Goal: Use online tool/utility: Utilize a website feature to perform a specific function

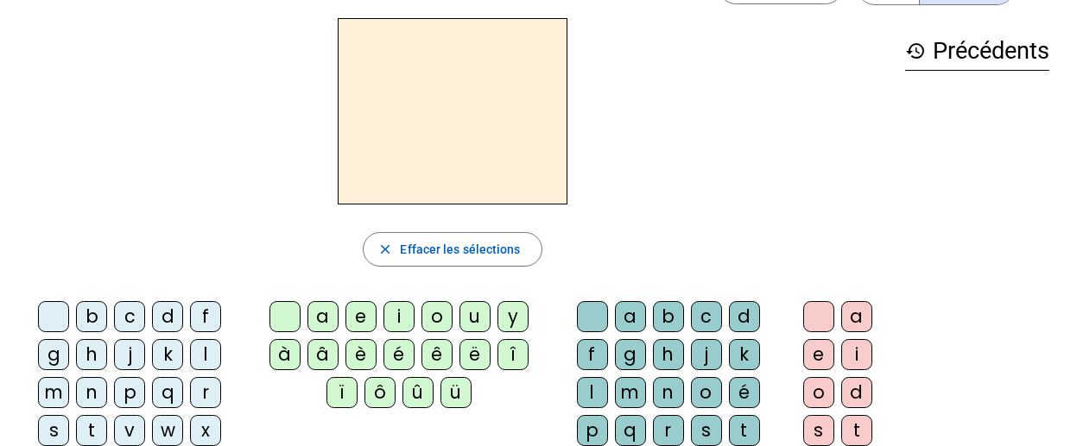
scroll to position [63, 0]
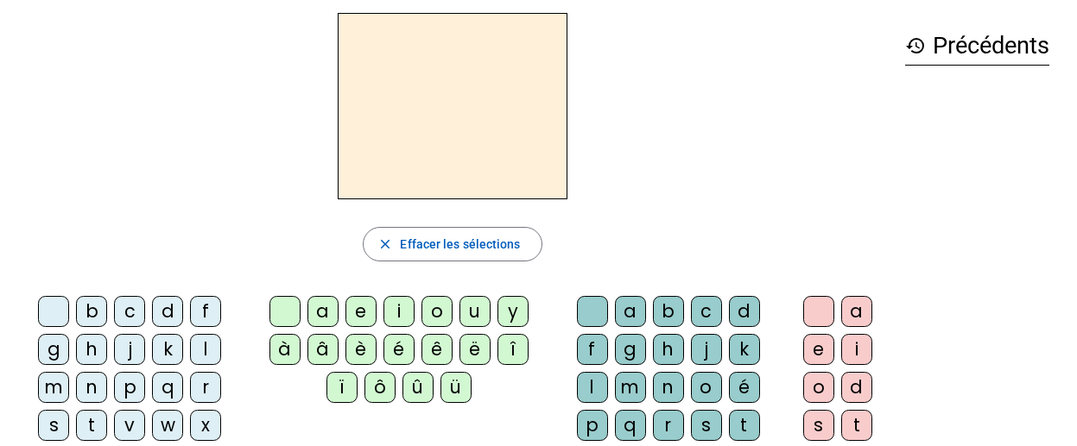
click at [161, 319] on div "d" at bounding box center [167, 311] width 31 height 31
click at [472, 318] on div "u" at bounding box center [474, 311] width 31 height 31
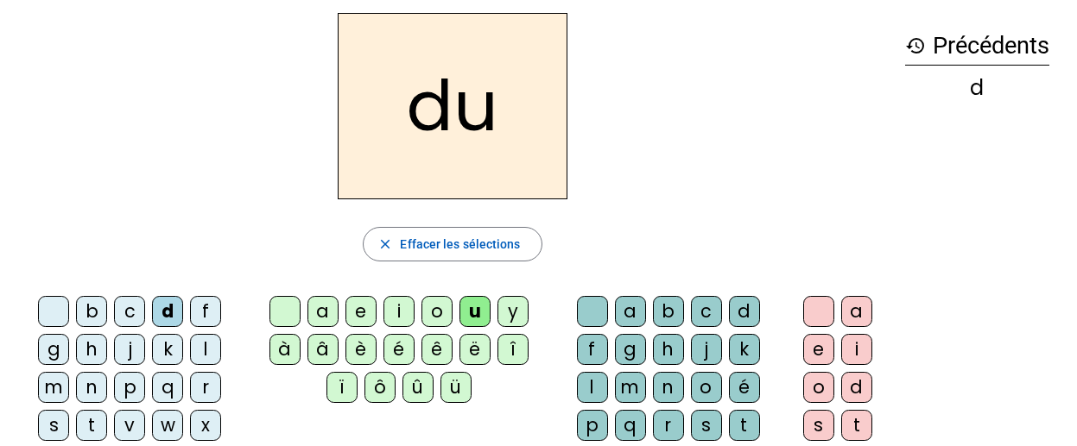
click at [94, 424] on div "t" at bounding box center [91, 425] width 31 height 31
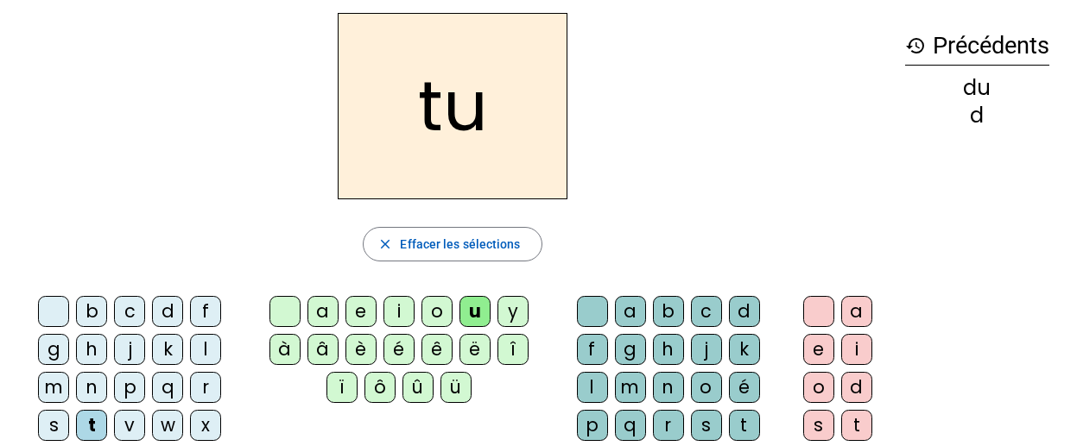
click at [314, 326] on div "a" at bounding box center [322, 311] width 31 height 31
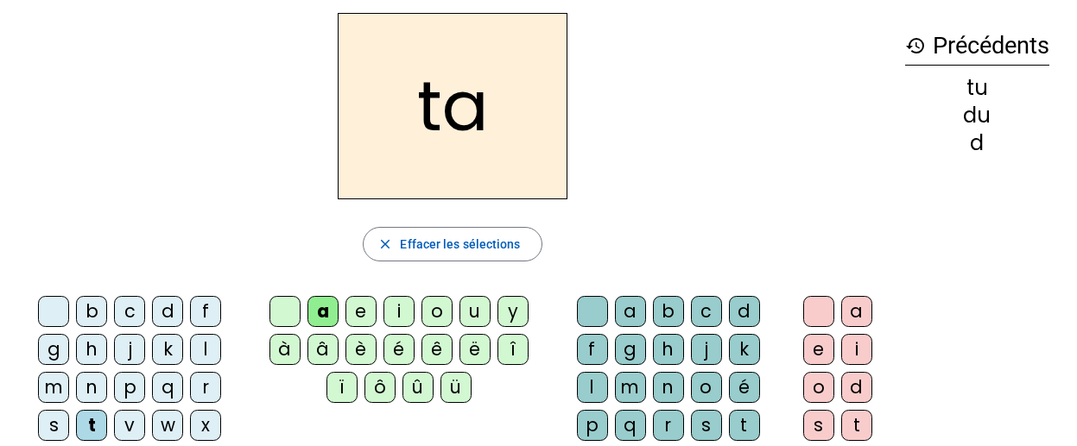
click at [357, 313] on div "e" at bounding box center [360, 311] width 31 height 31
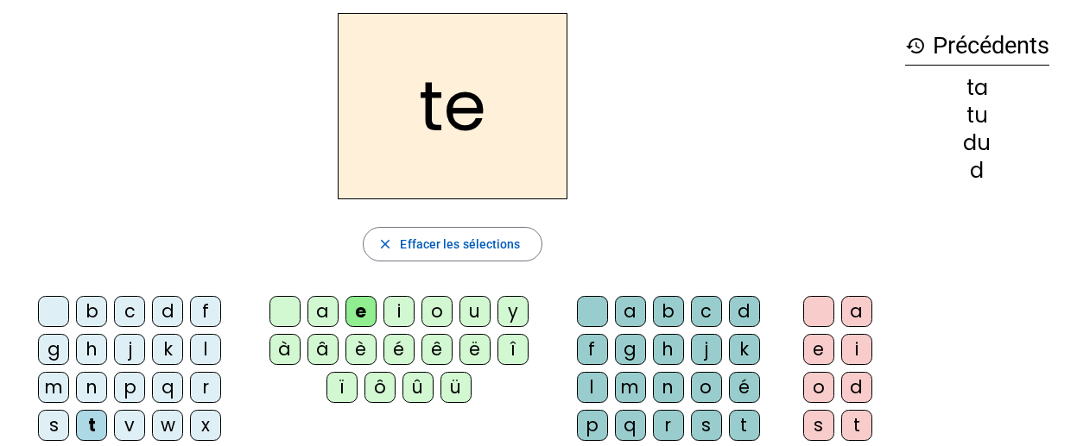
click at [158, 312] on div "d" at bounding box center [167, 311] width 31 height 31
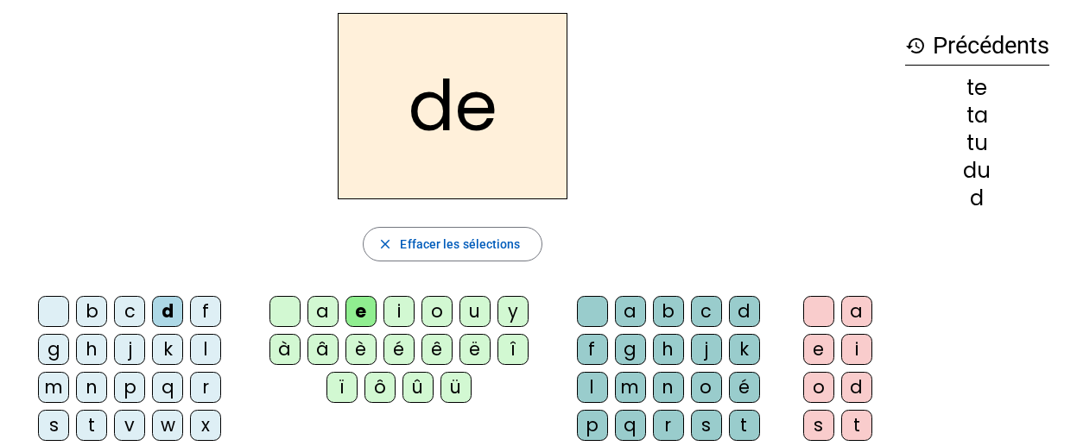
click at [125, 349] on div "j" at bounding box center [129, 349] width 31 height 31
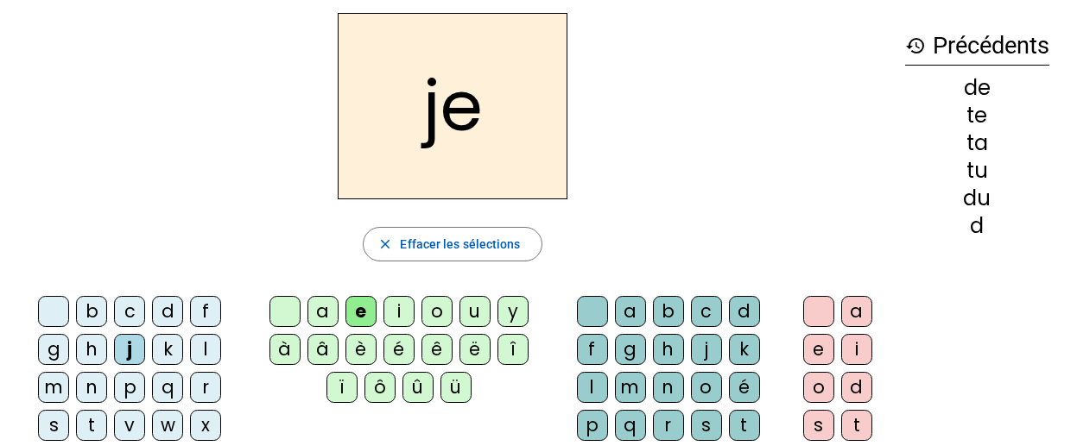
click at [53, 389] on div "m" at bounding box center [53, 387] width 31 height 31
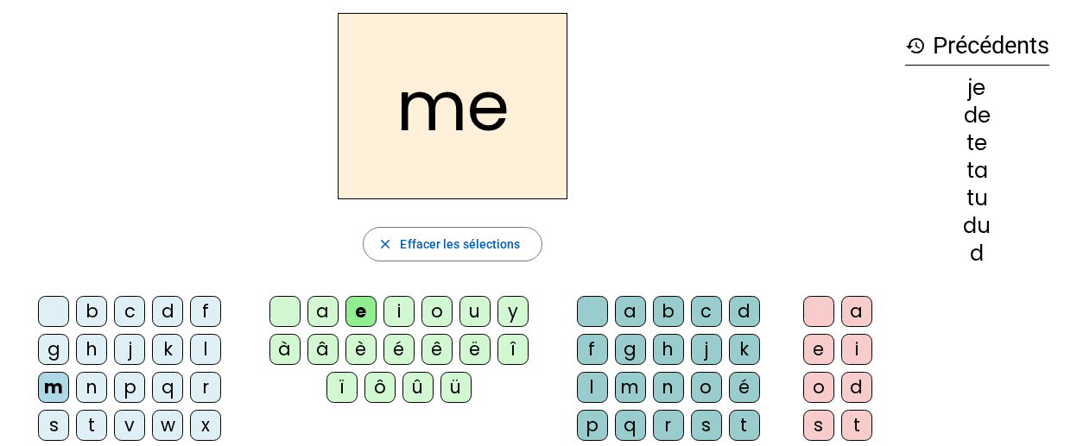
click at [327, 308] on div "a" at bounding box center [322, 311] width 31 height 31
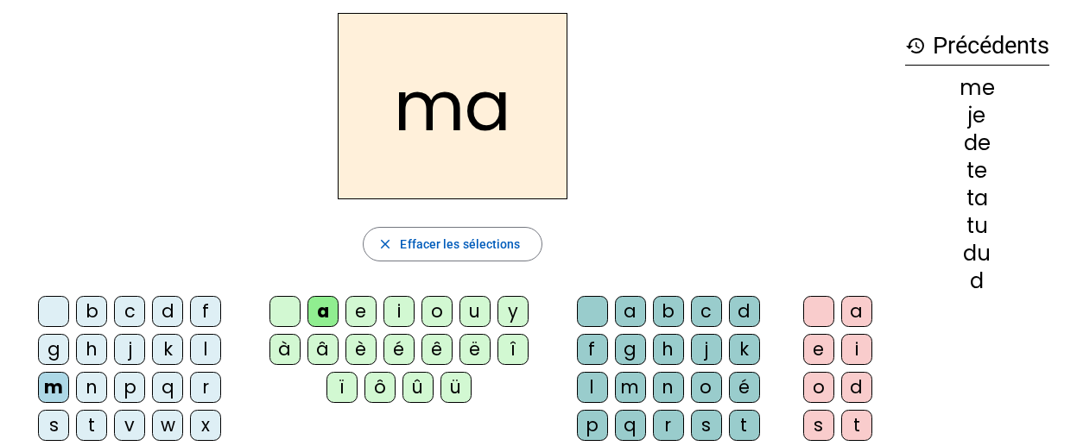
click at [578, 380] on div "l" at bounding box center [592, 387] width 31 height 31
